Goal: Task Accomplishment & Management: Manage account settings

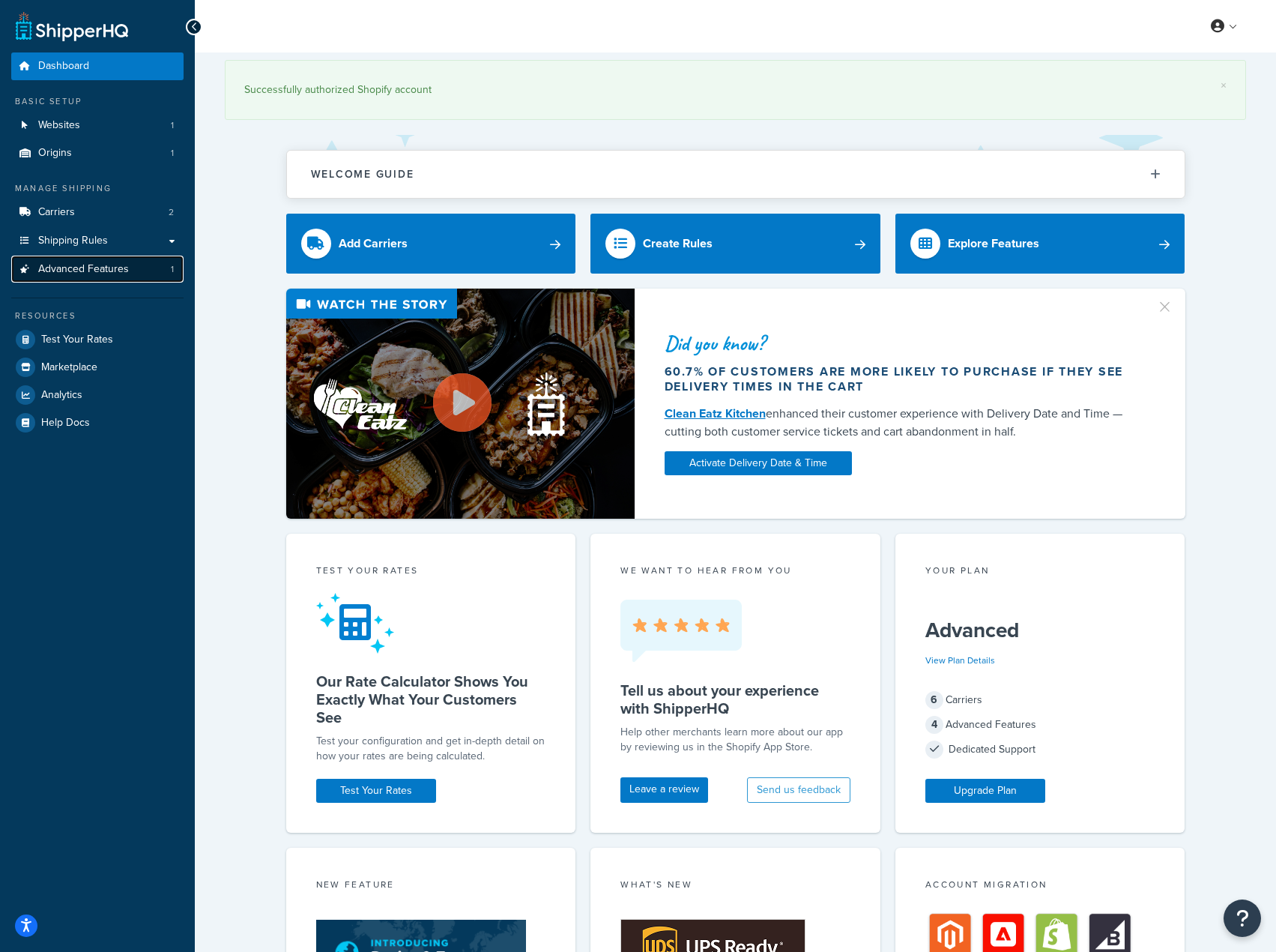
click at [106, 268] on span "Advanced Features" at bounding box center [84, 269] width 90 height 13
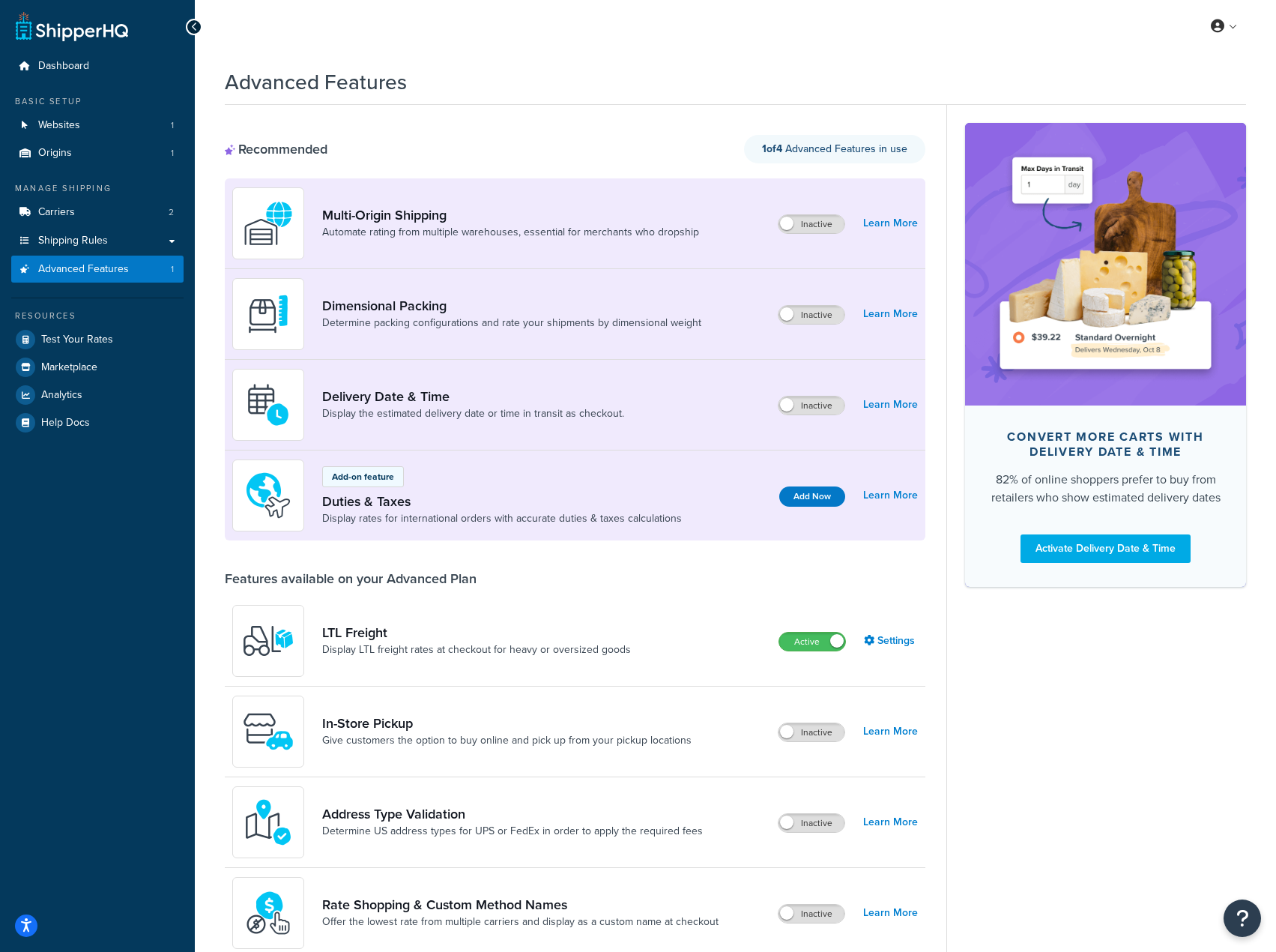
click at [825, 653] on div "LTL Freight Display LTL freight rates at checkout for heavy or oversized goods …" at bounding box center [575, 641] width 701 height 90
click at [812, 637] on label "Active" at bounding box center [812, 641] width 66 height 18
click at [809, 316] on label "Inactive" at bounding box center [811, 315] width 66 height 18
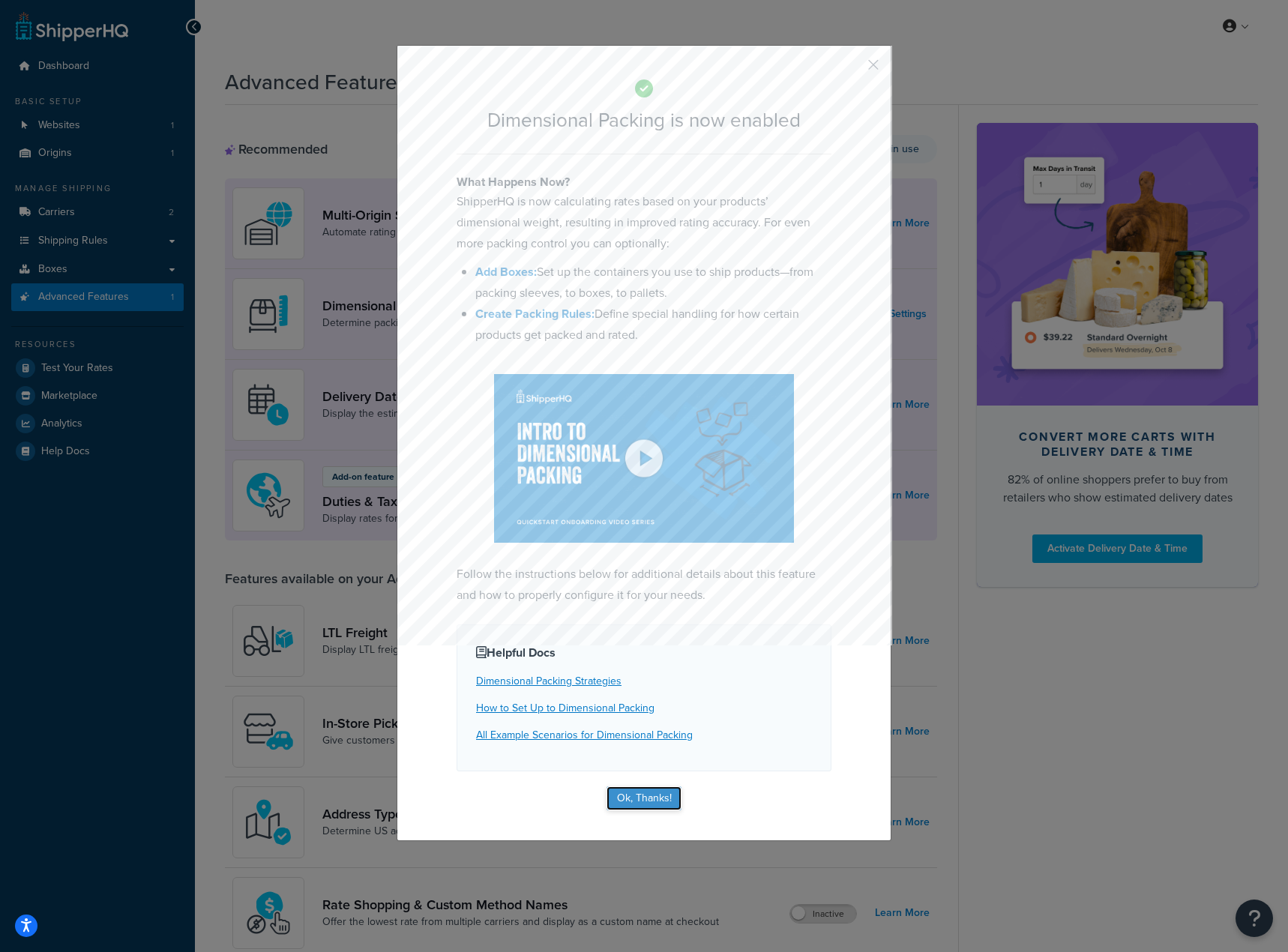
click at [646, 786] on button "Ok, Thanks!" at bounding box center [643, 798] width 75 height 24
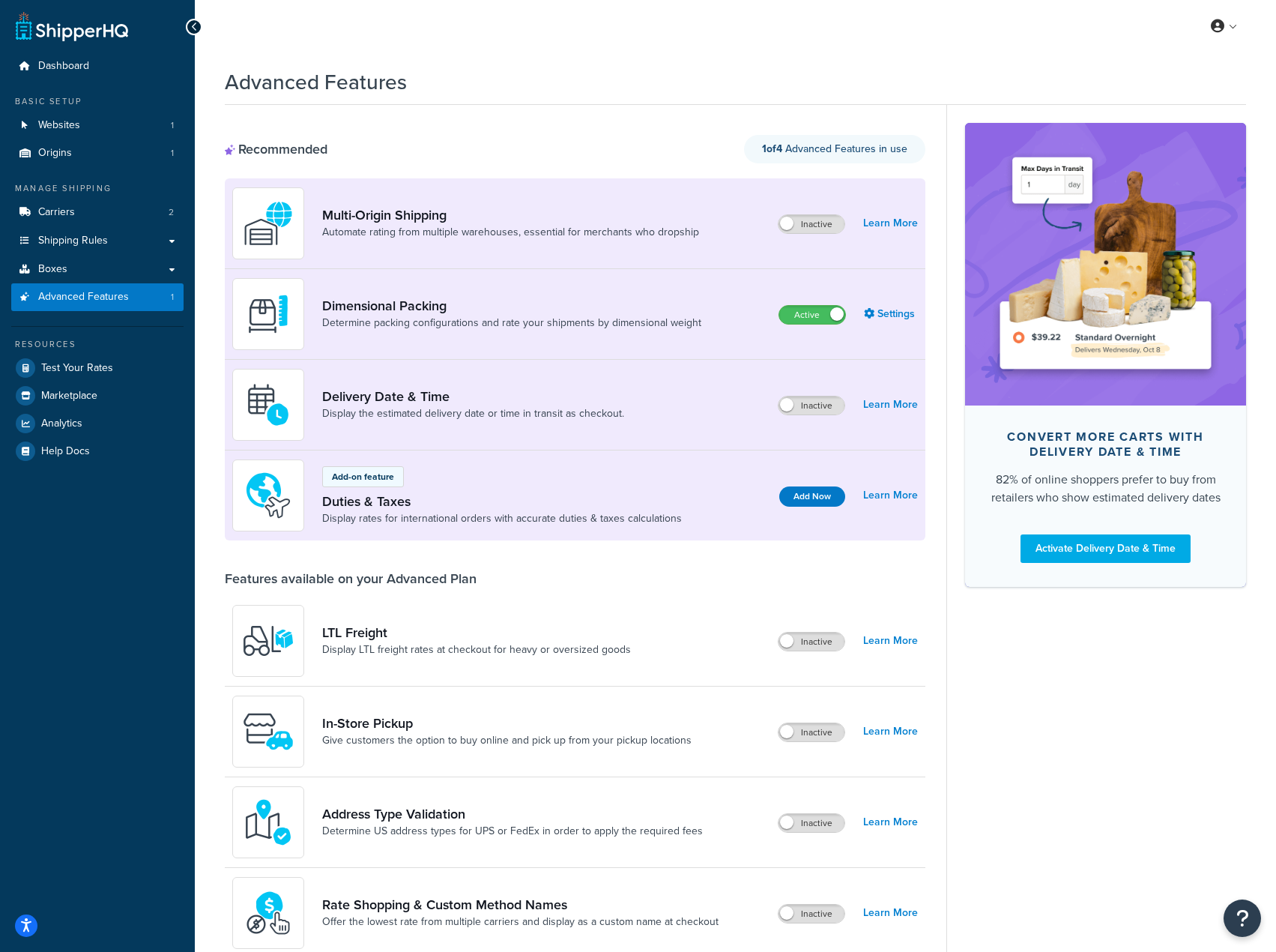
click at [821, 320] on label "Active" at bounding box center [812, 315] width 66 height 18
